Goal: Information Seeking & Learning: Understand process/instructions

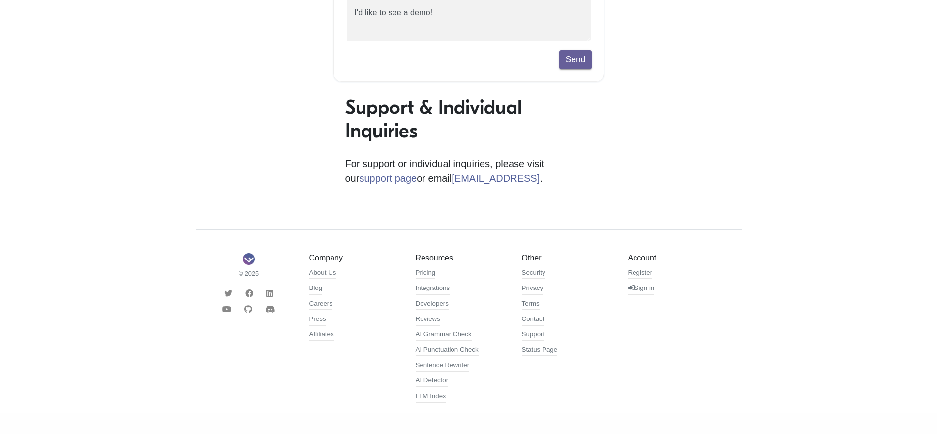
scroll to position [236, 0]
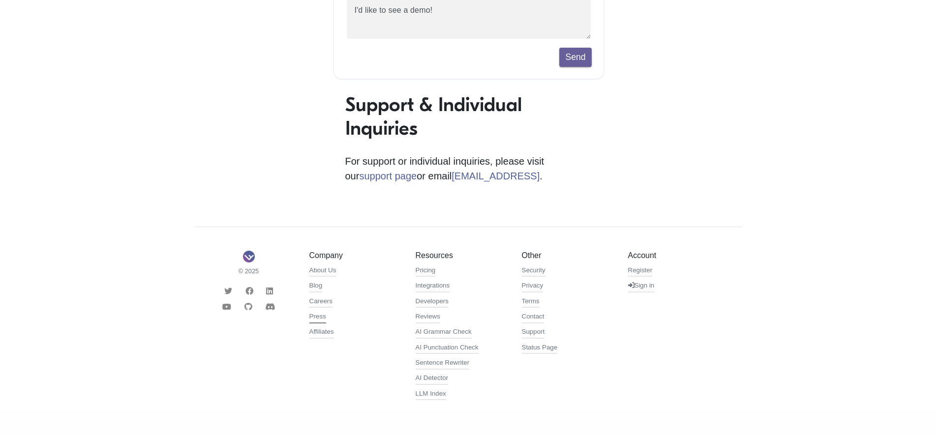
click at [322, 318] on link "Press" at bounding box center [317, 318] width 17 height 12
click at [533, 302] on link "Terms" at bounding box center [531, 303] width 18 height 12
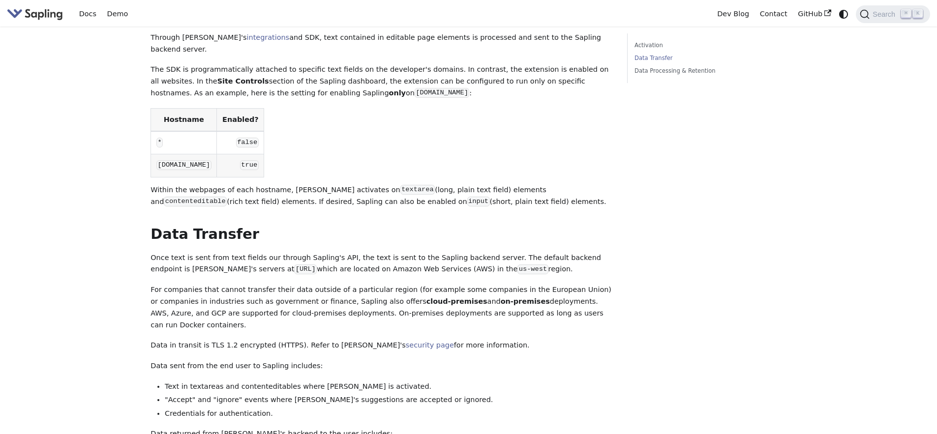
drag, startPoint x: 171, startPoint y: 223, endPoint x: 556, endPoint y: 235, distance: 385.3
click at [556, 252] on p "Once text is sent from text fields our through Sapling's API, the text is sent …" at bounding box center [382, 264] width 462 height 24
click at [206, 284] on p "For companies that cannot transfer their data outside of a particular region (f…" at bounding box center [382, 307] width 462 height 47
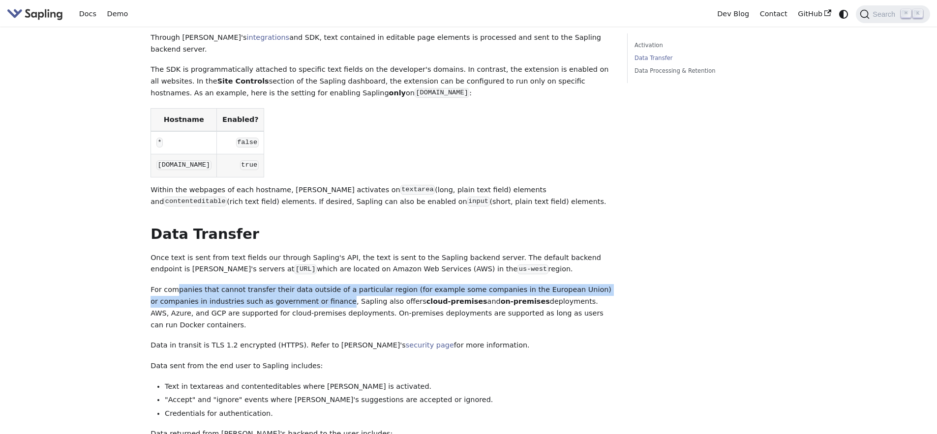
drag, startPoint x: 179, startPoint y: 253, endPoint x: 329, endPoint y: 270, distance: 151.0
click at [329, 284] on p "For companies that cannot transfer their data outside of a particular region (f…" at bounding box center [382, 307] width 462 height 47
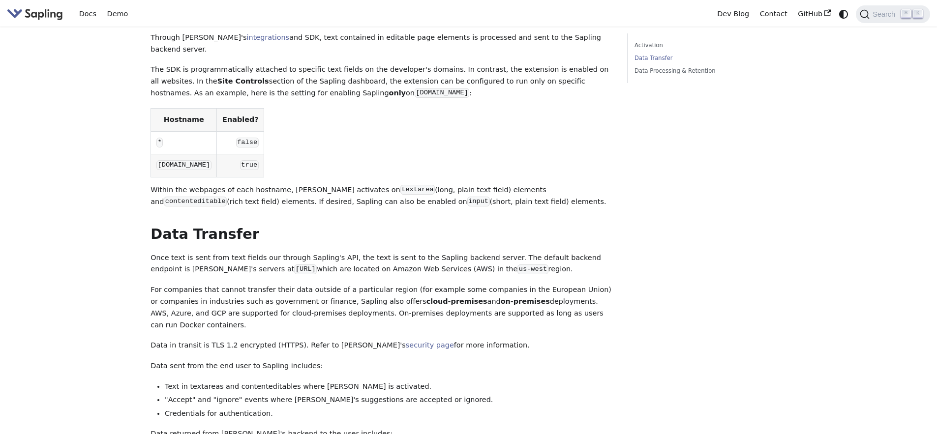
scroll to position [268, 0]
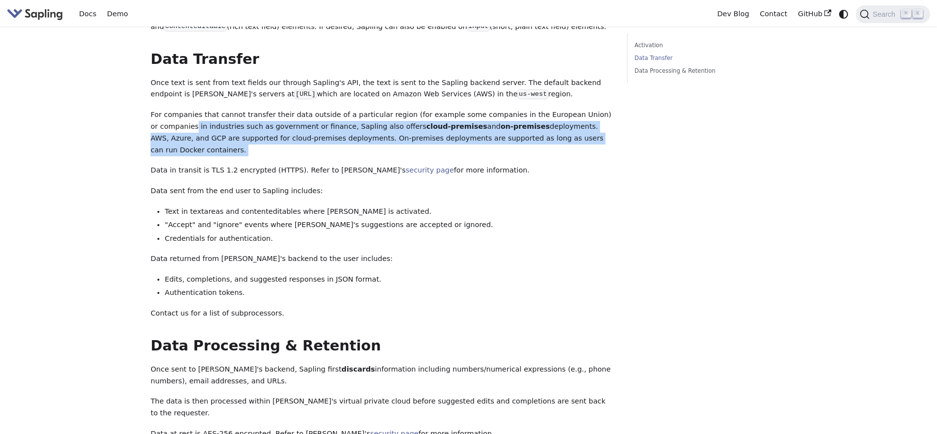
drag, startPoint x: 187, startPoint y: 92, endPoint x: 280, endPoint y: 111, distance: 94.9
click at [280, 111] on div "Data Transfer, Processing, & Retention Activation ​ Through Sapling's integrati…" at bounding box center [382, 119] width 462 height 706
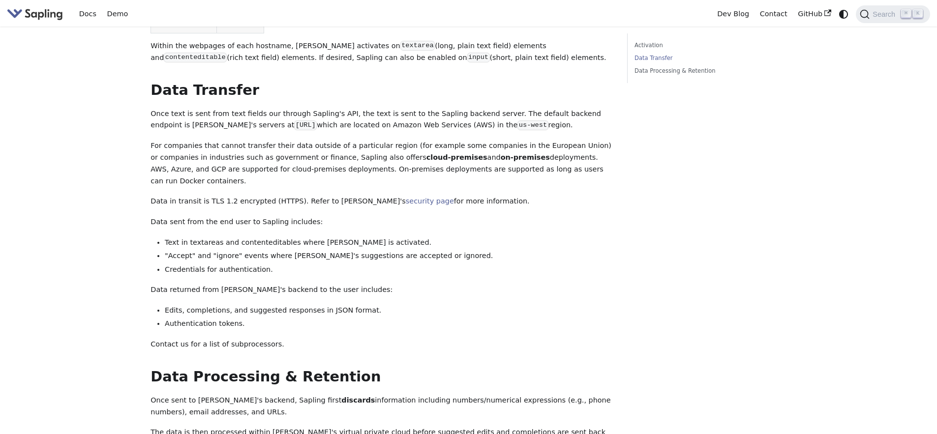
scroll to position [190, 0]
